Goal: Task Accomplishment & Management: Use online tool/utility

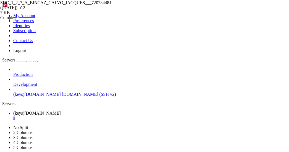
click at [35, 138] on span " DOCUMENTOS" at bounding box center [19, 140] width 32 height 5
type input "/home/[PERSON_NAME]/DOCUMENTOS"
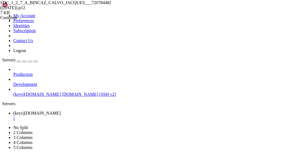
scroll to position [304, 0]
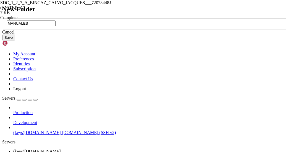
type input "MANUALES"
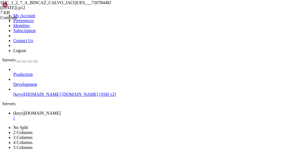
scroll to position [249, 0]
click at [29, 145] on span " MANUALES" at bounding box center [16, 147] width 26 height 5
type input "/home/[PERSON_NAME]/DOCUMENTOS/MANUALES"
